Goal: Obtain resource: Obtain resource

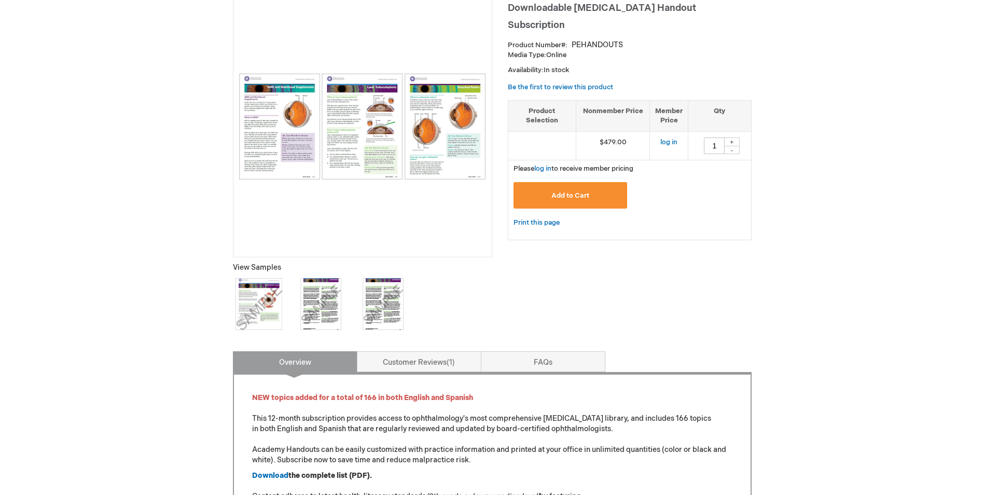
scroll to position [415, 0]
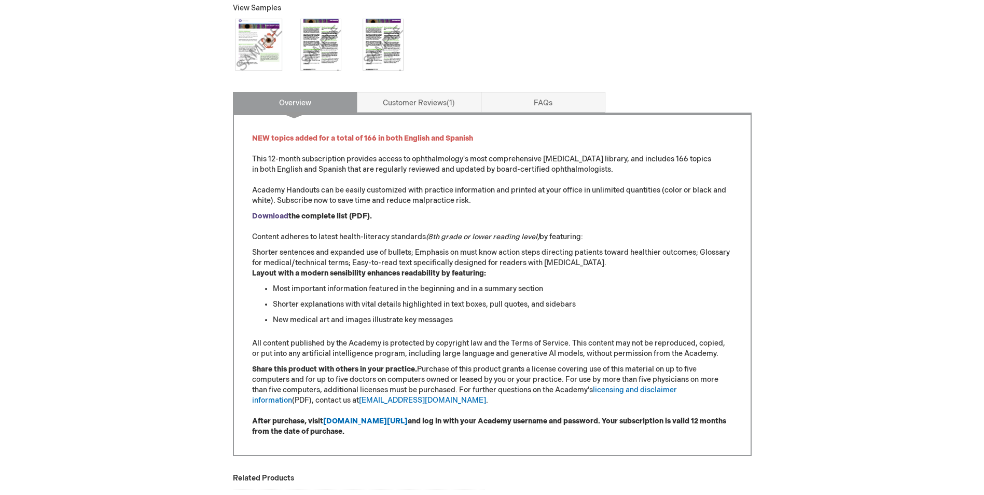
click at [270, 219] on strong "Download" at bounding box center [270, 216] width 36 height 9
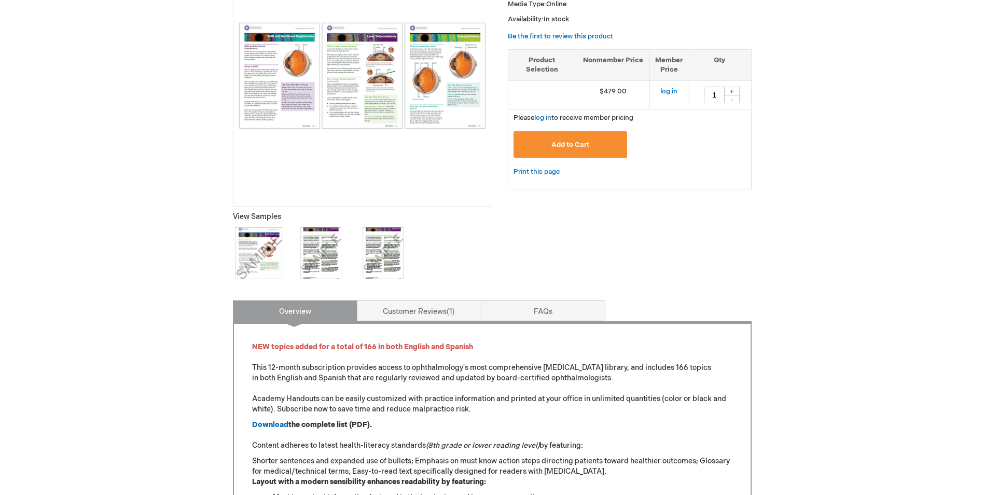
scroll to position [259, 0]
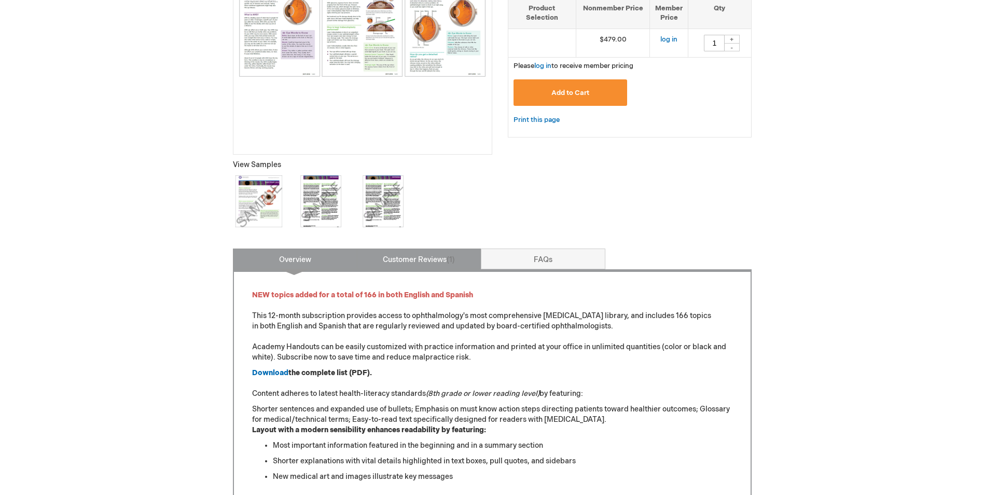
click at [414, 259] on link "Customer Reviews 1" at bounding box center [419, 259] width 125 height 21
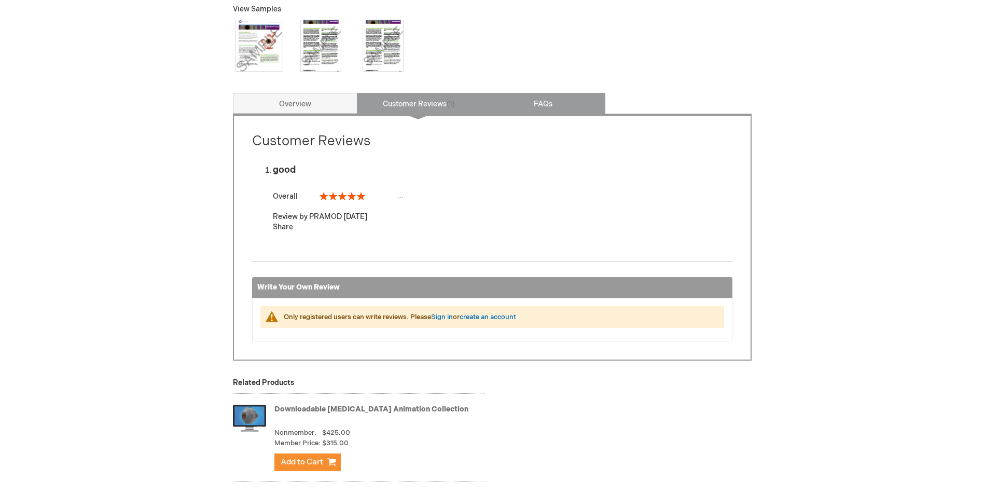
click at [524, 105] on link "FAQs" at bounding box center [543, 103] width 125 height 21
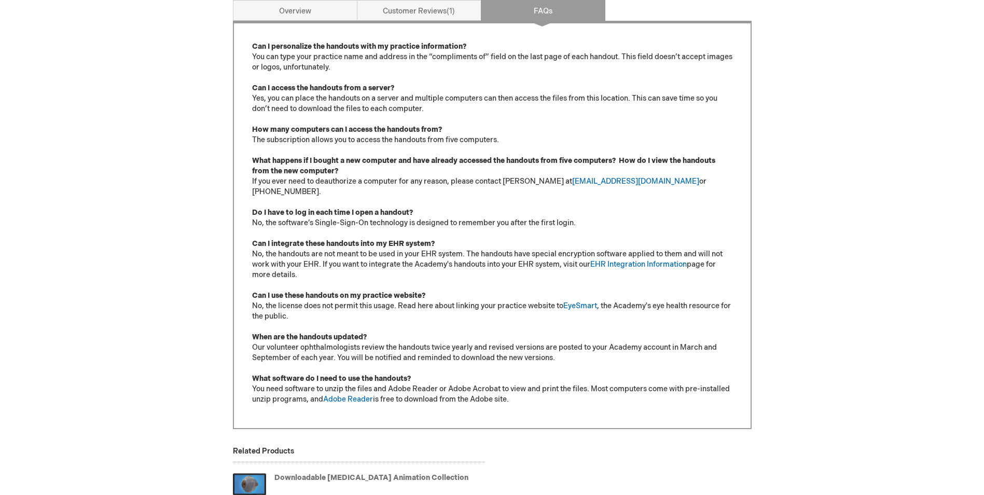
scroll to position [456, 0]
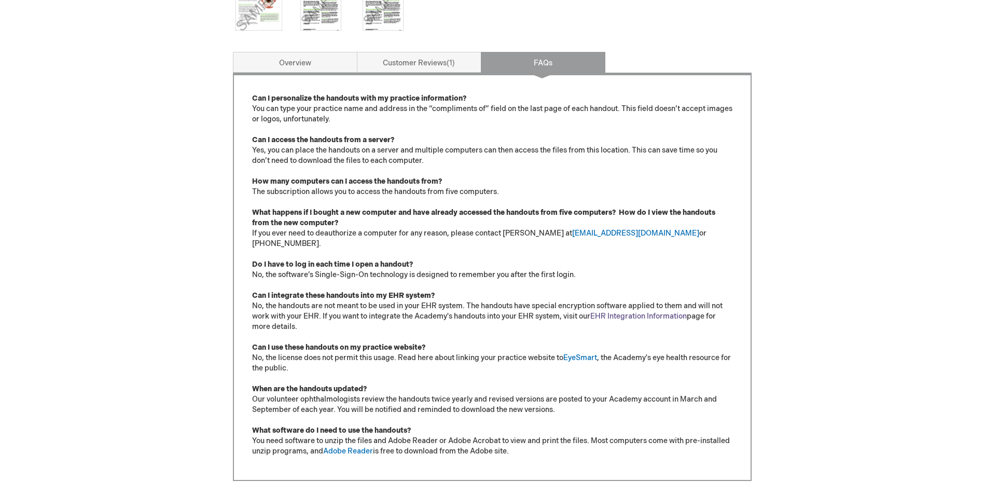
click at [624, 312] on link "EHR Integration Information" at bounding box center [638, 316] width 97 height 9
